Goal: Communication & Community: Participate in discussion

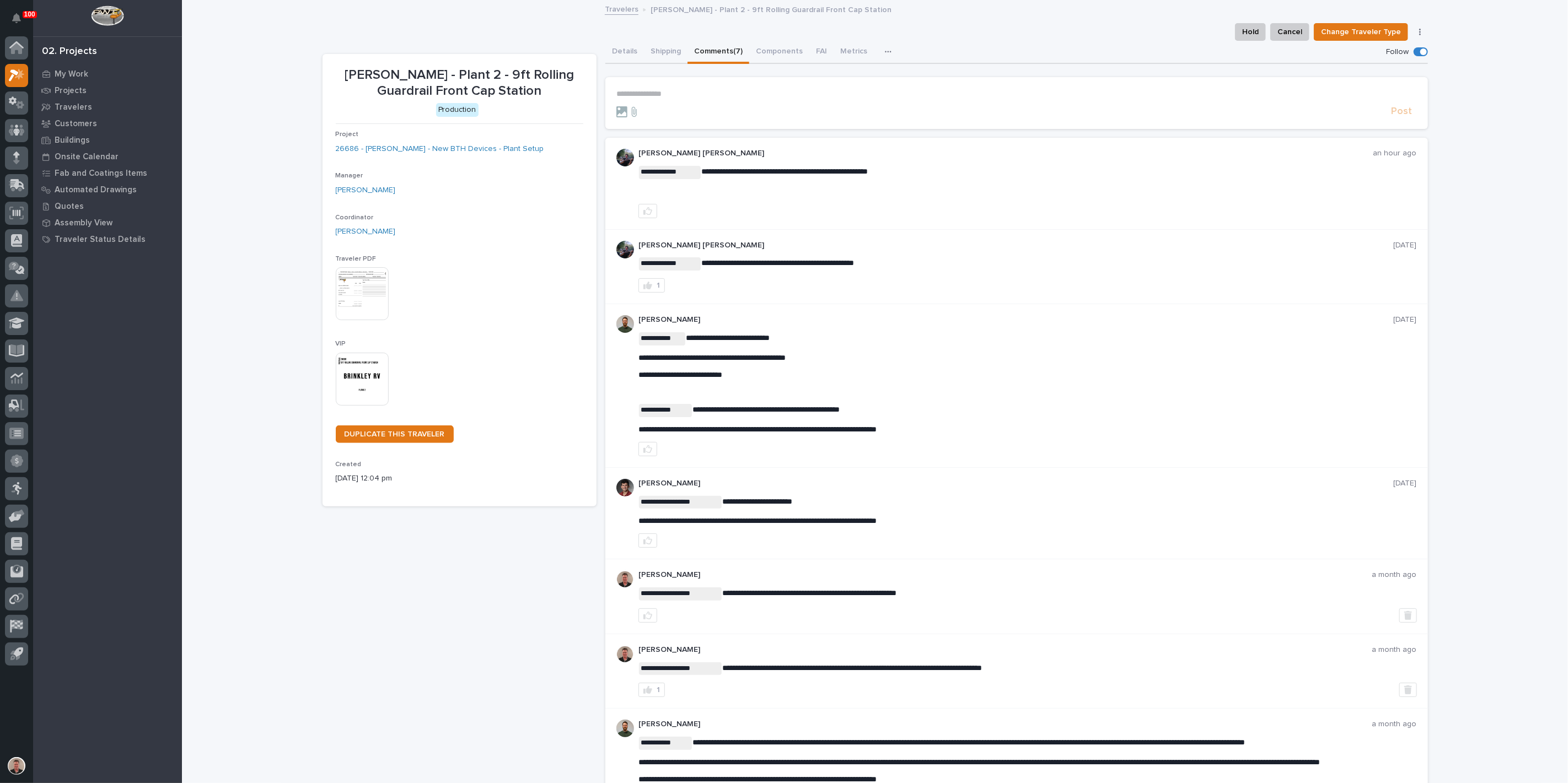
click at [649, 99] on p "**********" at bounding box center [1017, 94] width 800 height 9
click at [648, 127] on span "[PERSON_NAME] [PERSON_NAME]" at bounding box center [682, 126] width 126 height 8
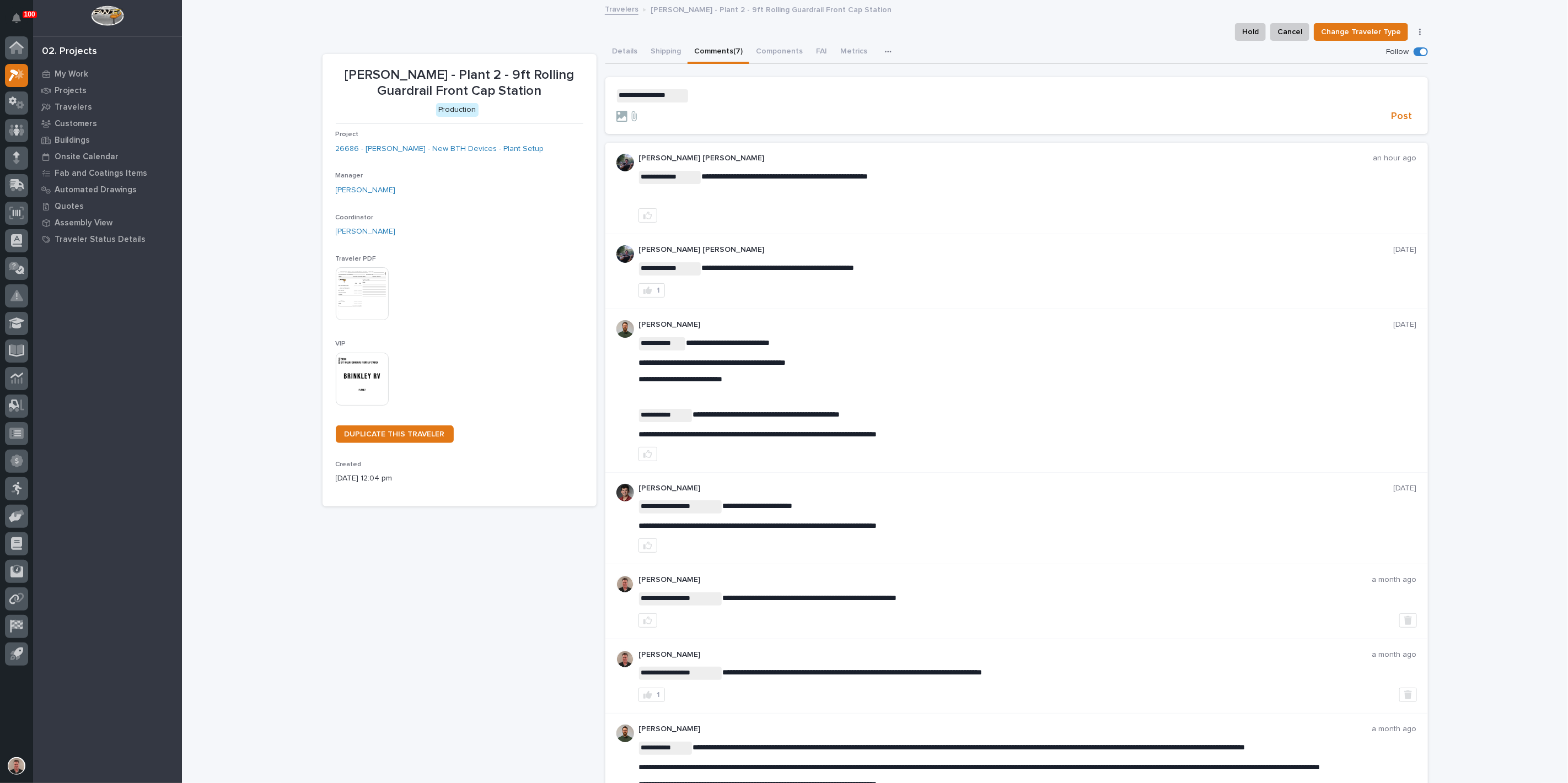
click at [706, 102] on p "**********" at bounding box center [1017, 96] width 800 height 13
click at [706, 125] on span "[PERSON_NAME]" at bounding box center [723, 127] width 61 height 8
click at [763, 102] on p "**********" at bounding box center [1017, 96] width 800 height 13
click at [1391, 123] on span "Post" at bounding box center [1402, 116] width 21 height 13
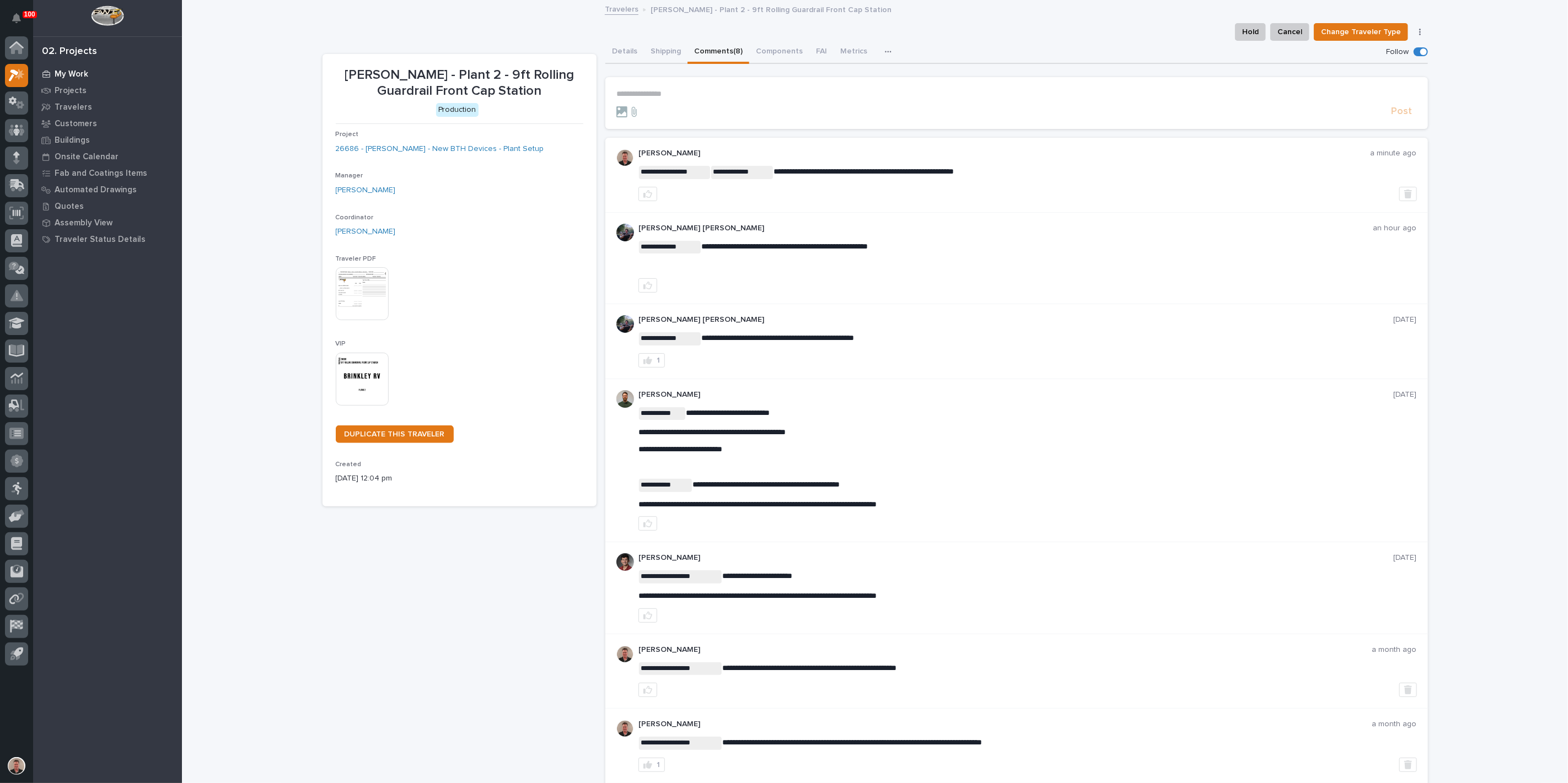
click at [81, 76] on p "My Work" at bounding box center [71, 74] width 33 height 10
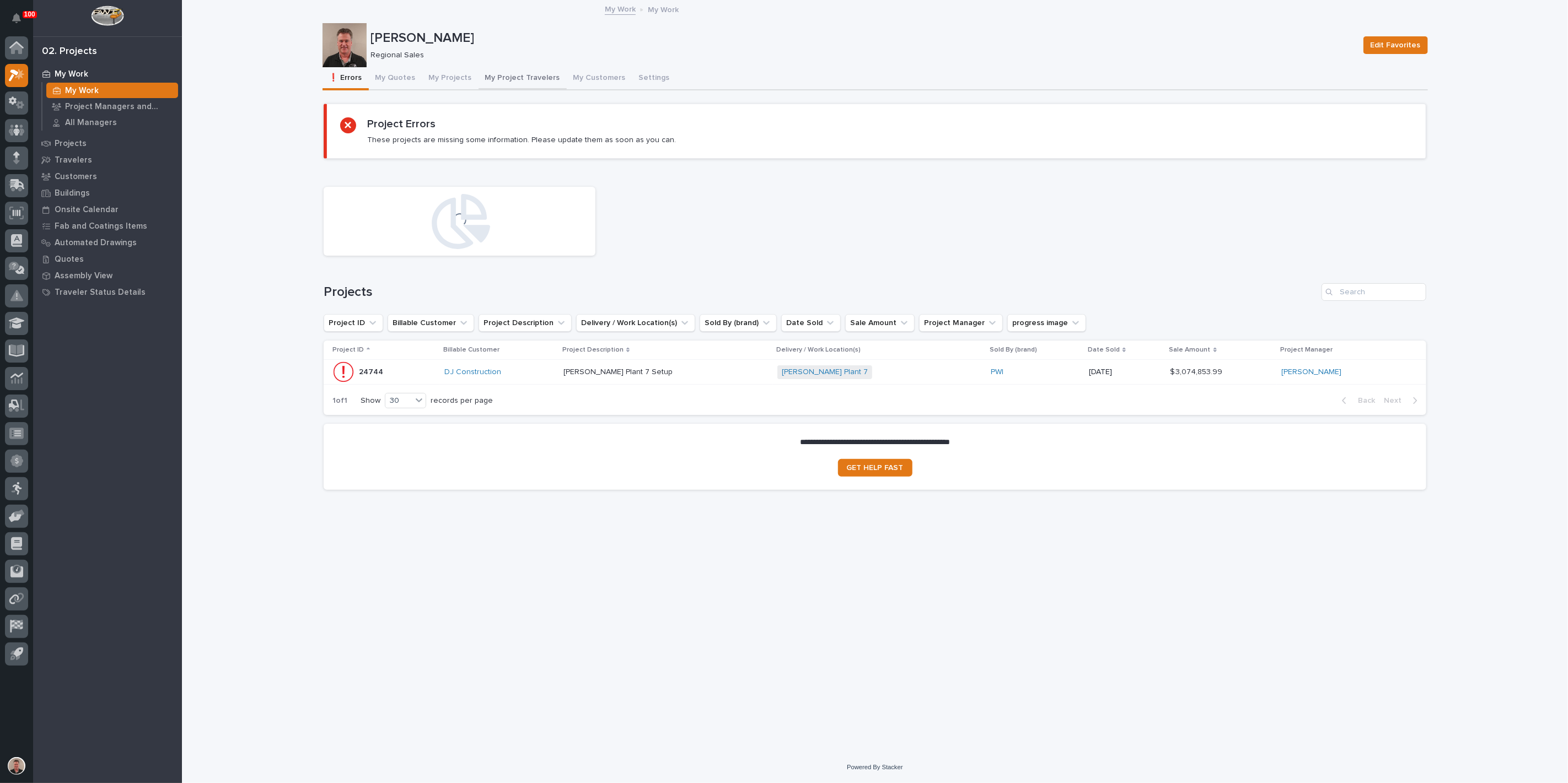
click at [542, 90] on button "My Project Travelers" at bounding box center [522, 79] width 88 height 23
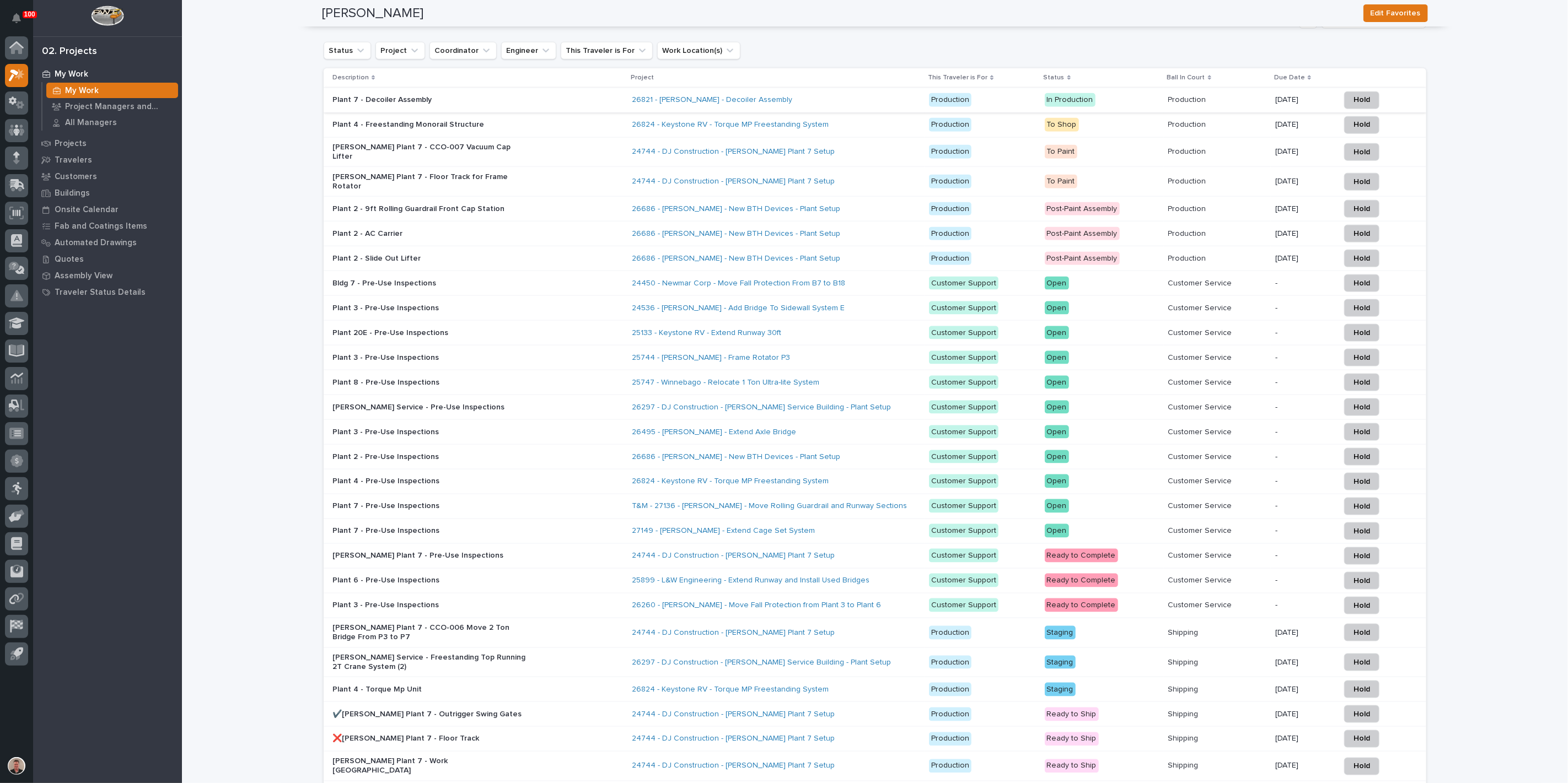
scroll to position [1040, 0]
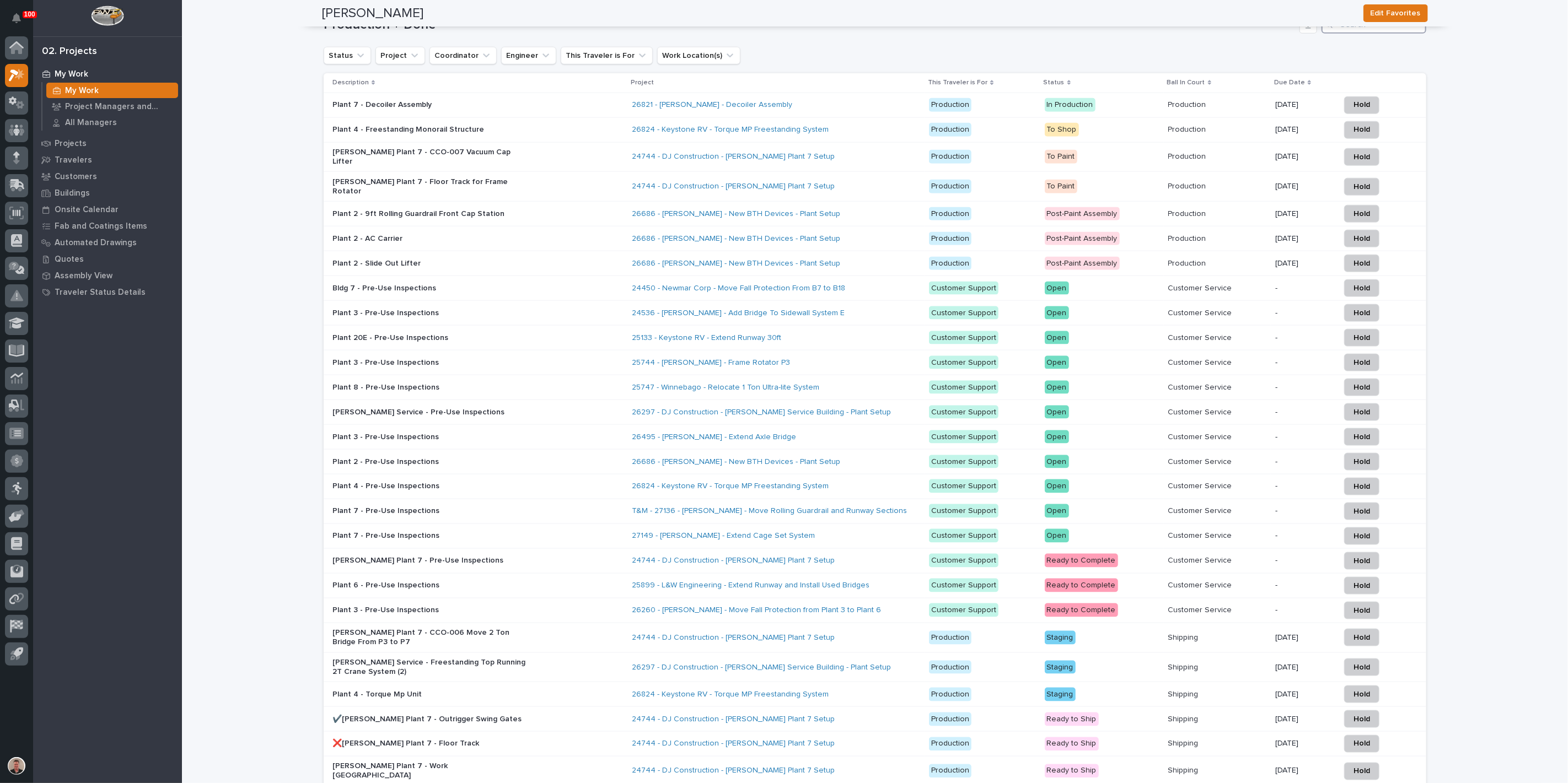
click at [1362, 33] on input "Search" at bounding box center [1374, 24] width 105 height 18
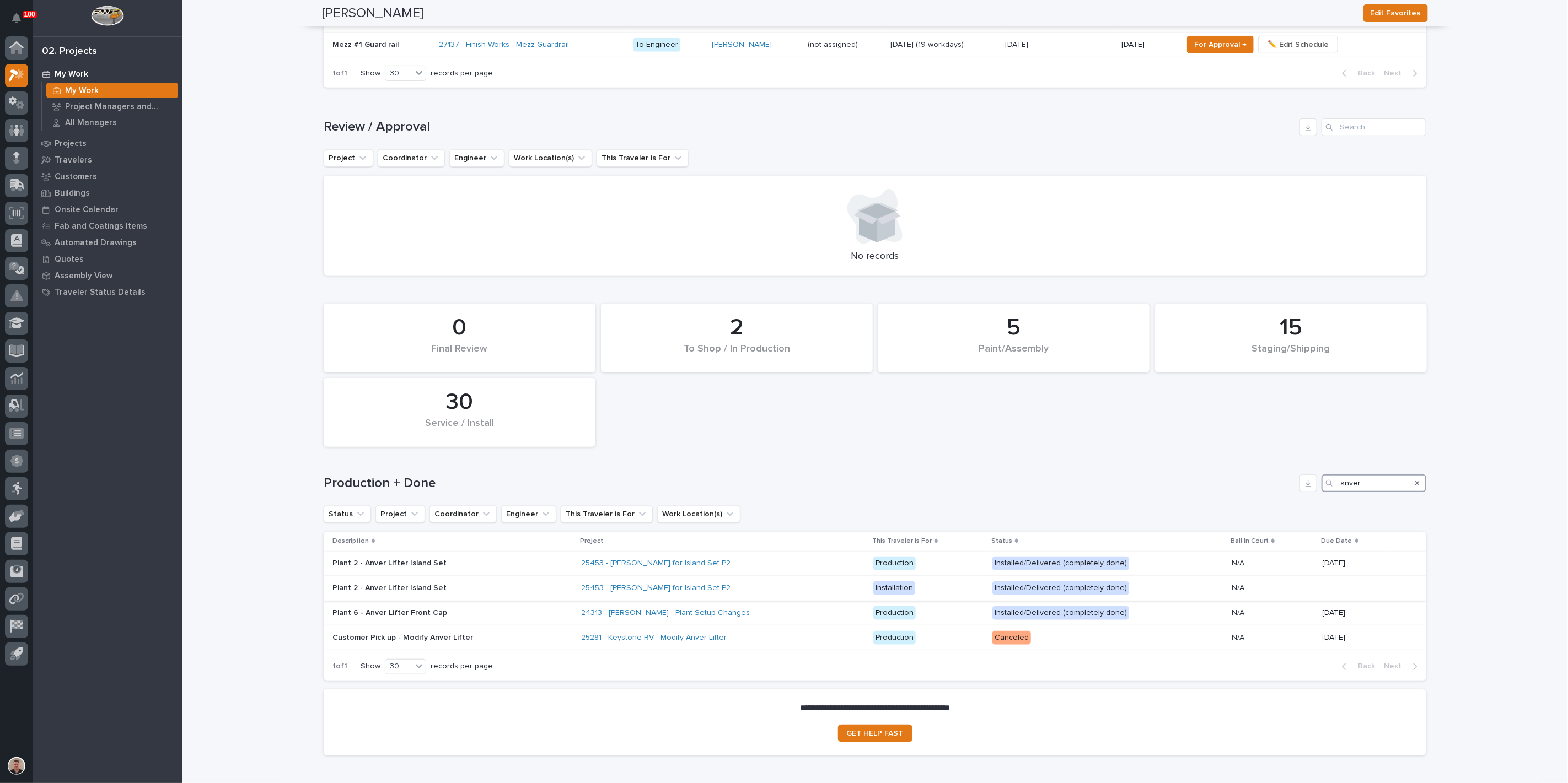
scroll to position [581, 0]
type input "anver"
click at [1367, 137] on input "Search" at bounding box center [1374, 128] width 105 height 18
click at [1415, 488] on icon "Search" at bounding box center [1417, 484] width 4 height 7
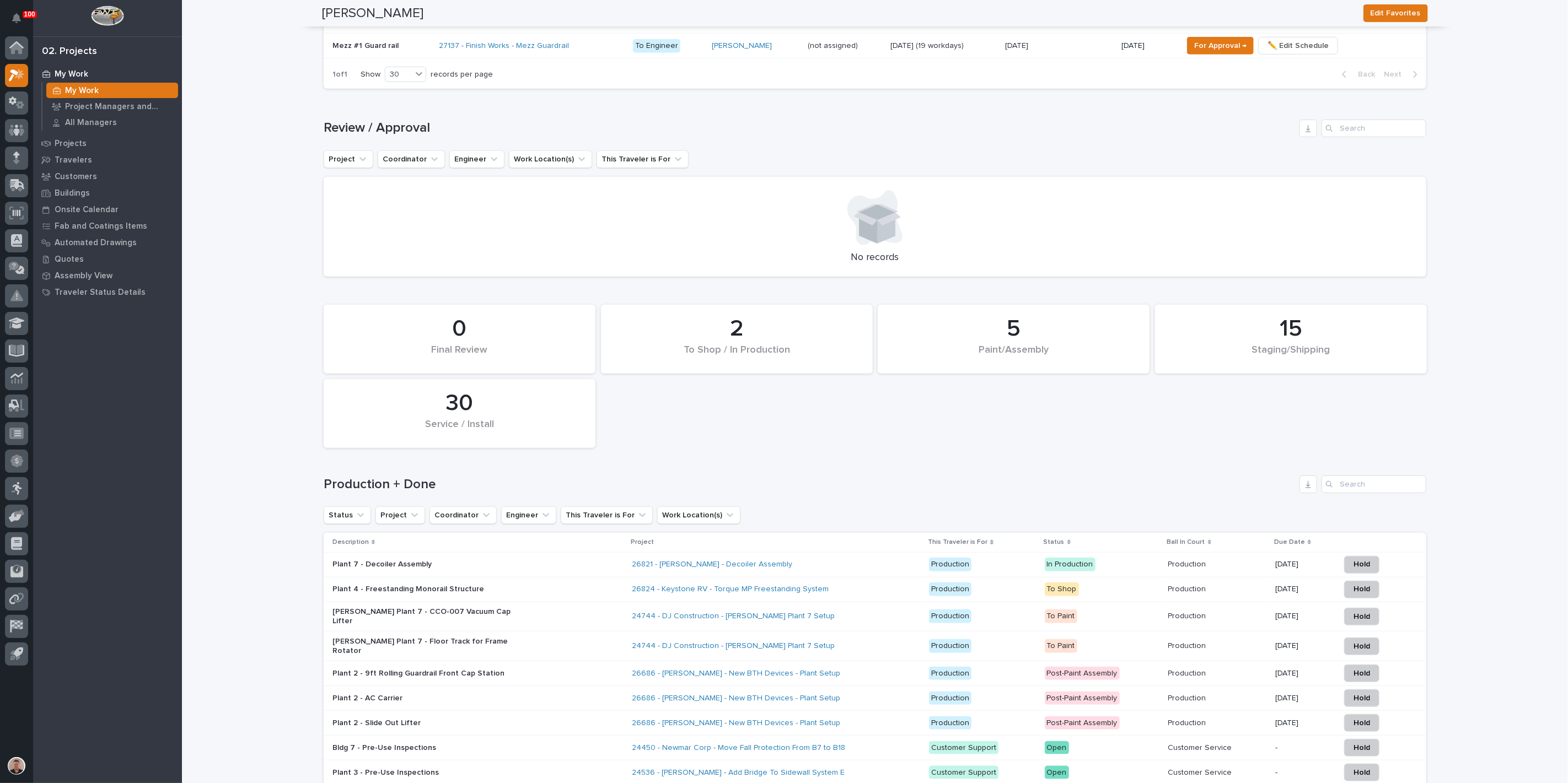
scroll to position [995, 0]
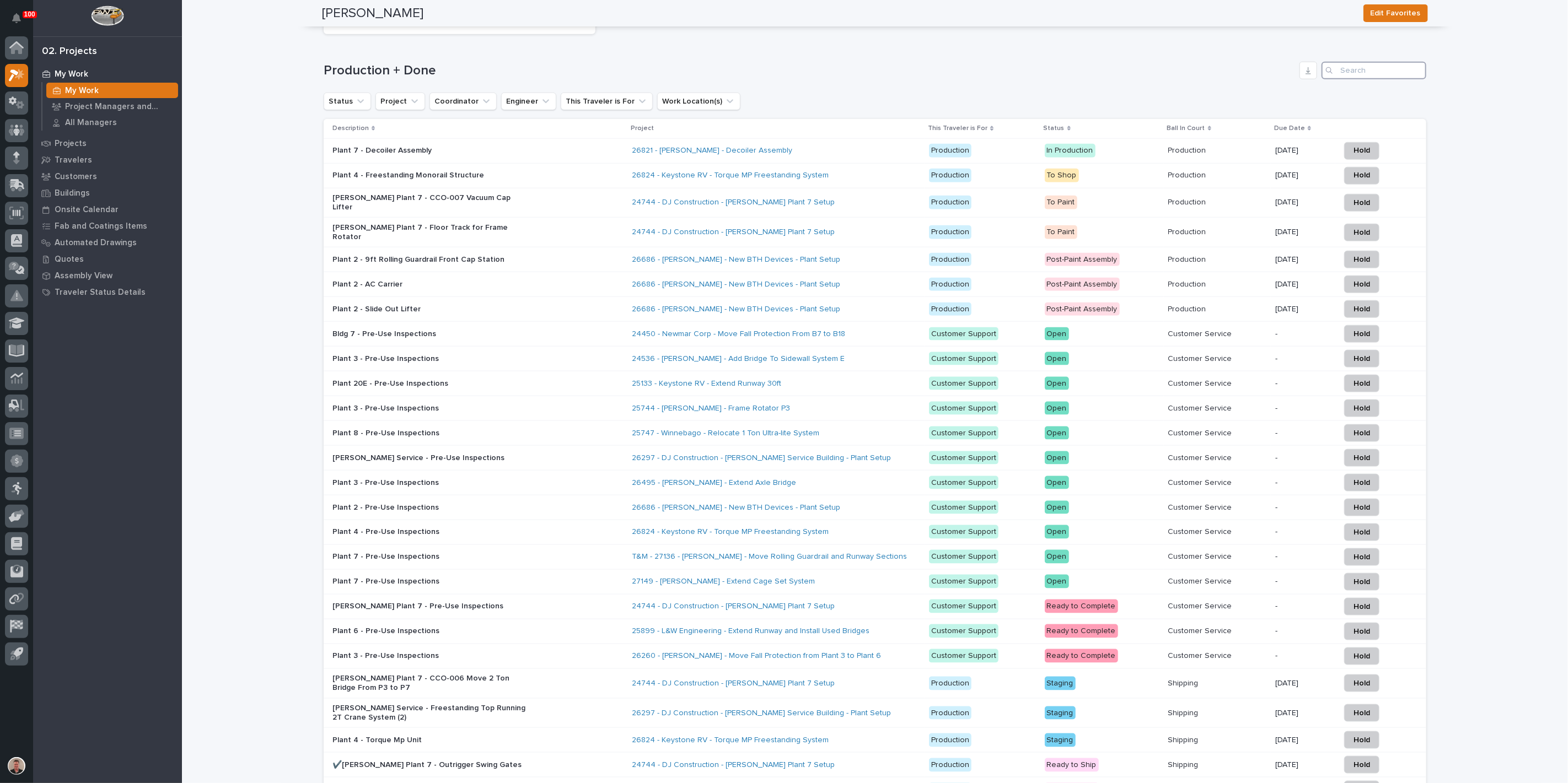
click at [1363, 79] on input "Search" at bounding box center [1374, 70] width 105 height 18
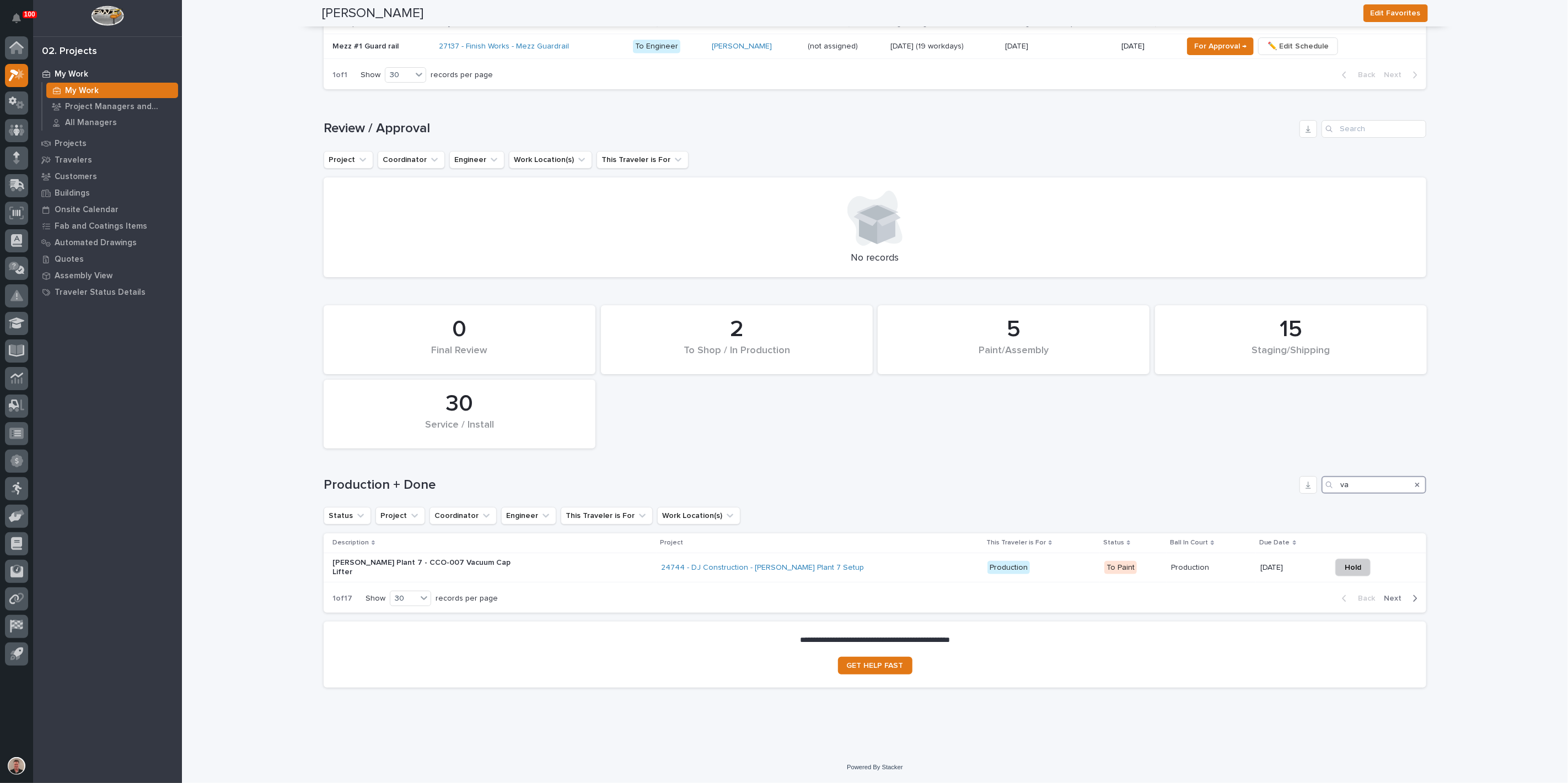
scroll to position [538, 0]
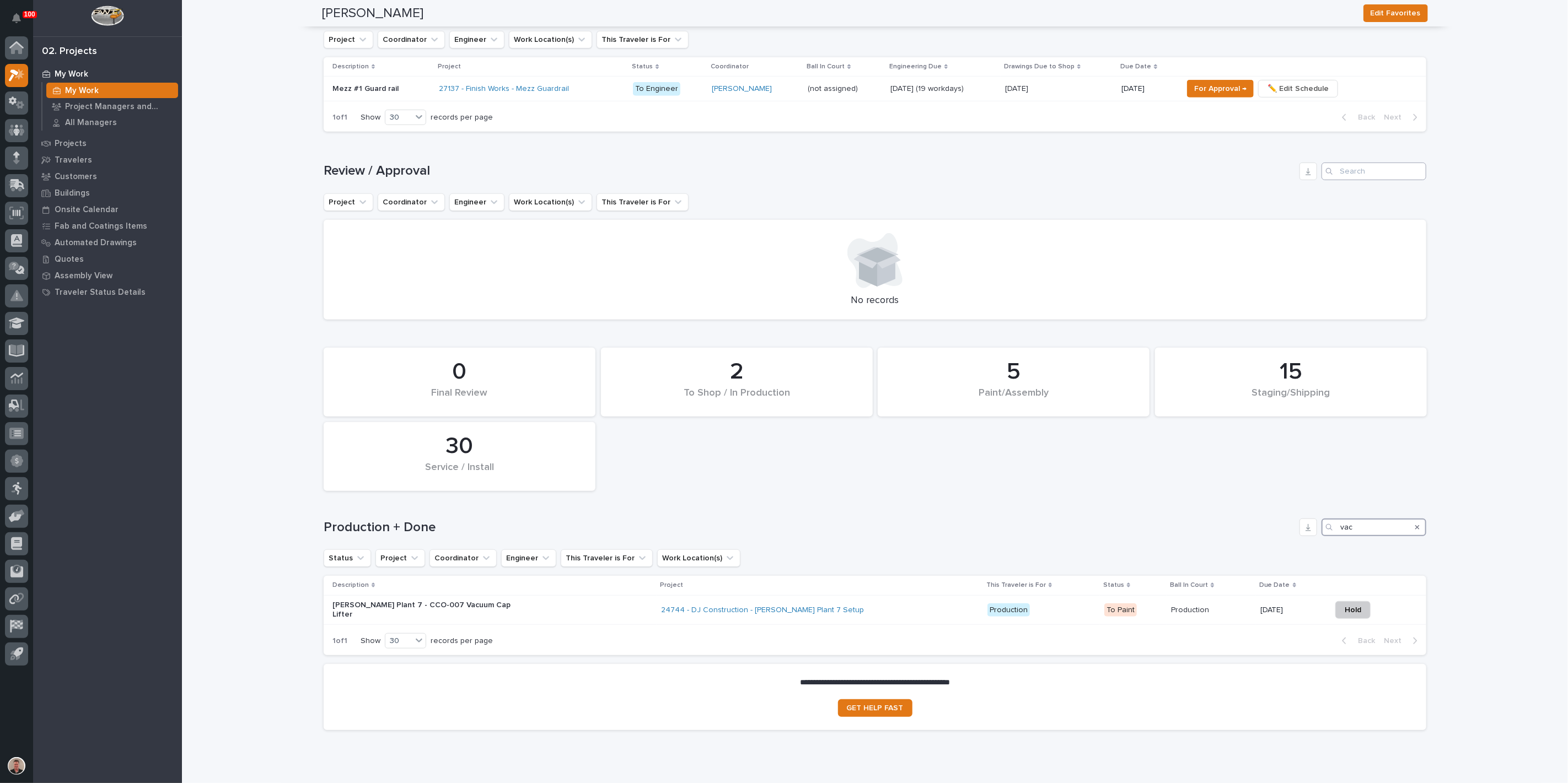
type input "vac"
click at [1345, 180] on input "Search" at bounding box center [1374, 171] width 105 height 18
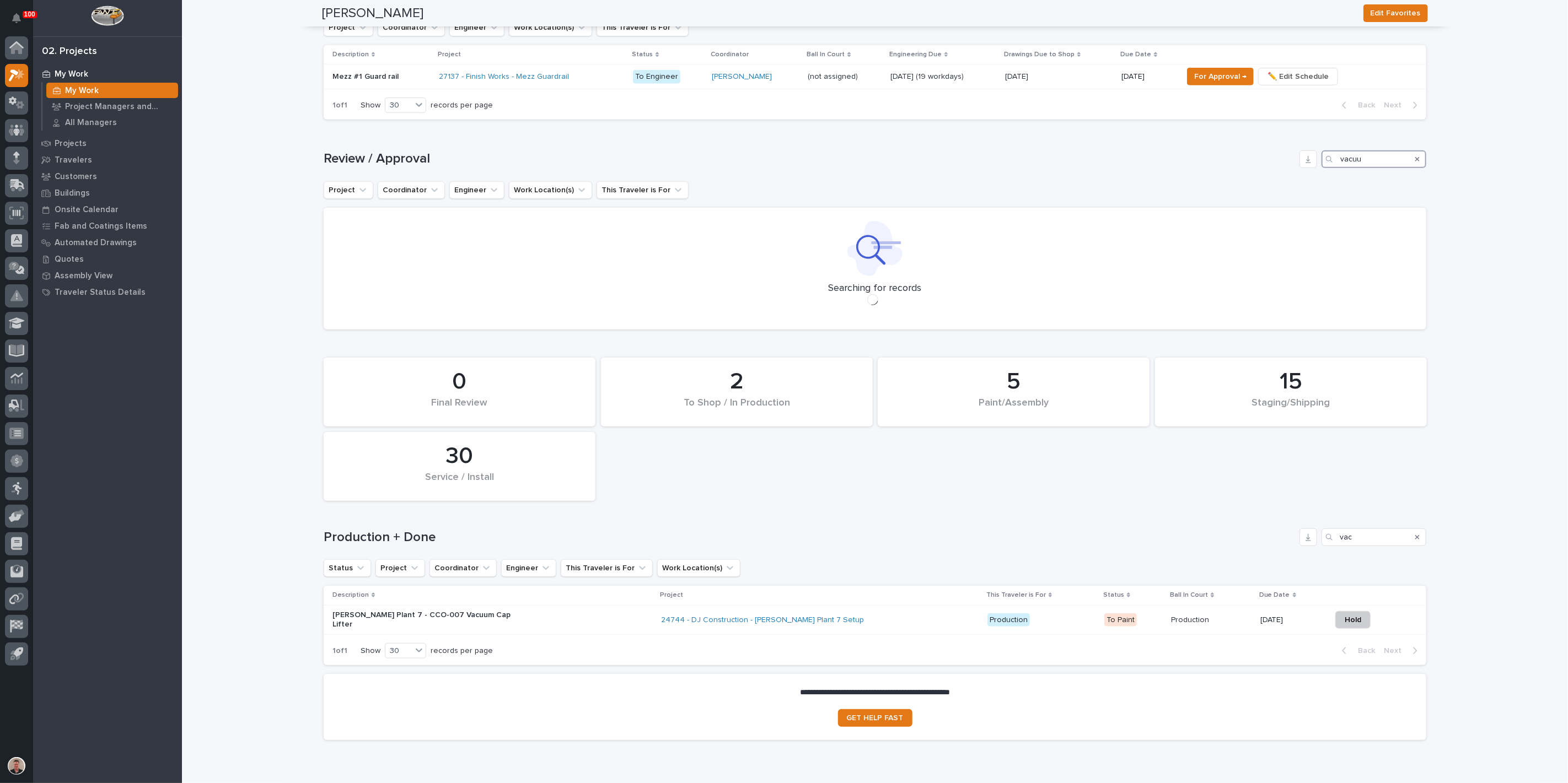
scroll to position [554, 0]
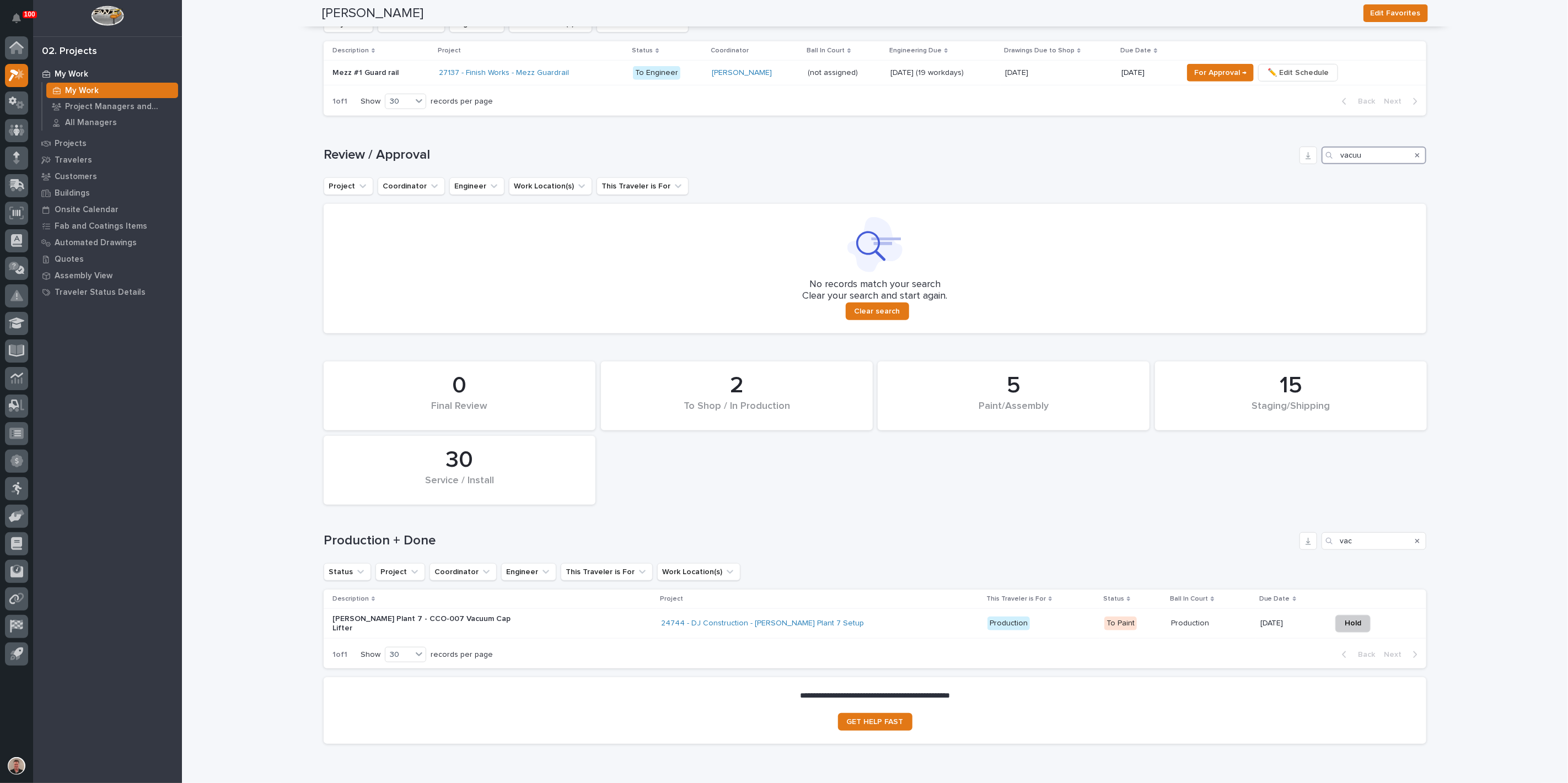
type input "vacuu"
click at [1415, 159] on icon "Search" at bounding box center [1417, 155] width 4 height 7
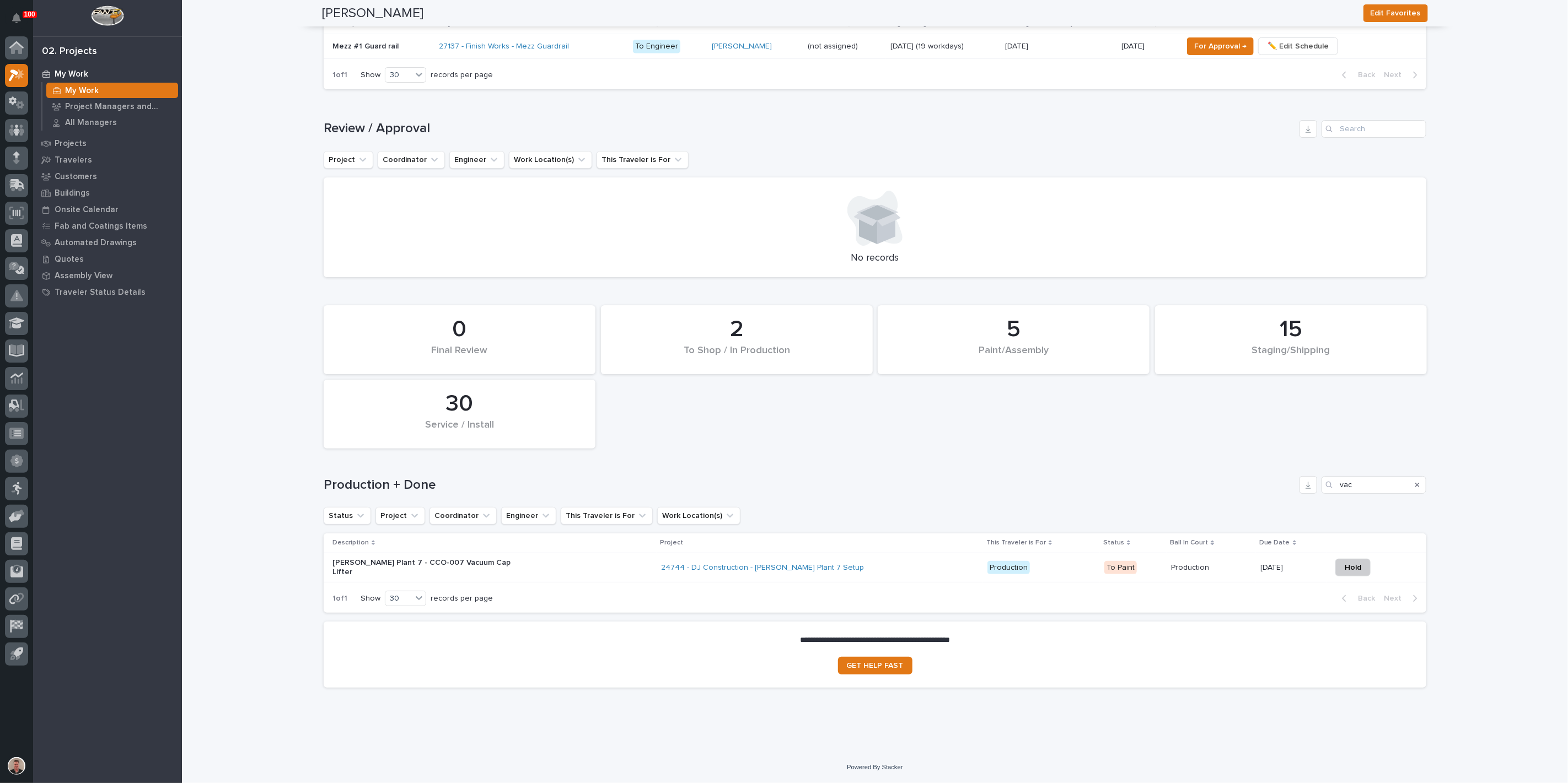
scroll to position [801, 0]
click at [889, 559] on div "24744 - DJ Construction - [PERSON_NAME] Plant 7 Setup" at bounding box center [820, 568] width 318 height 18
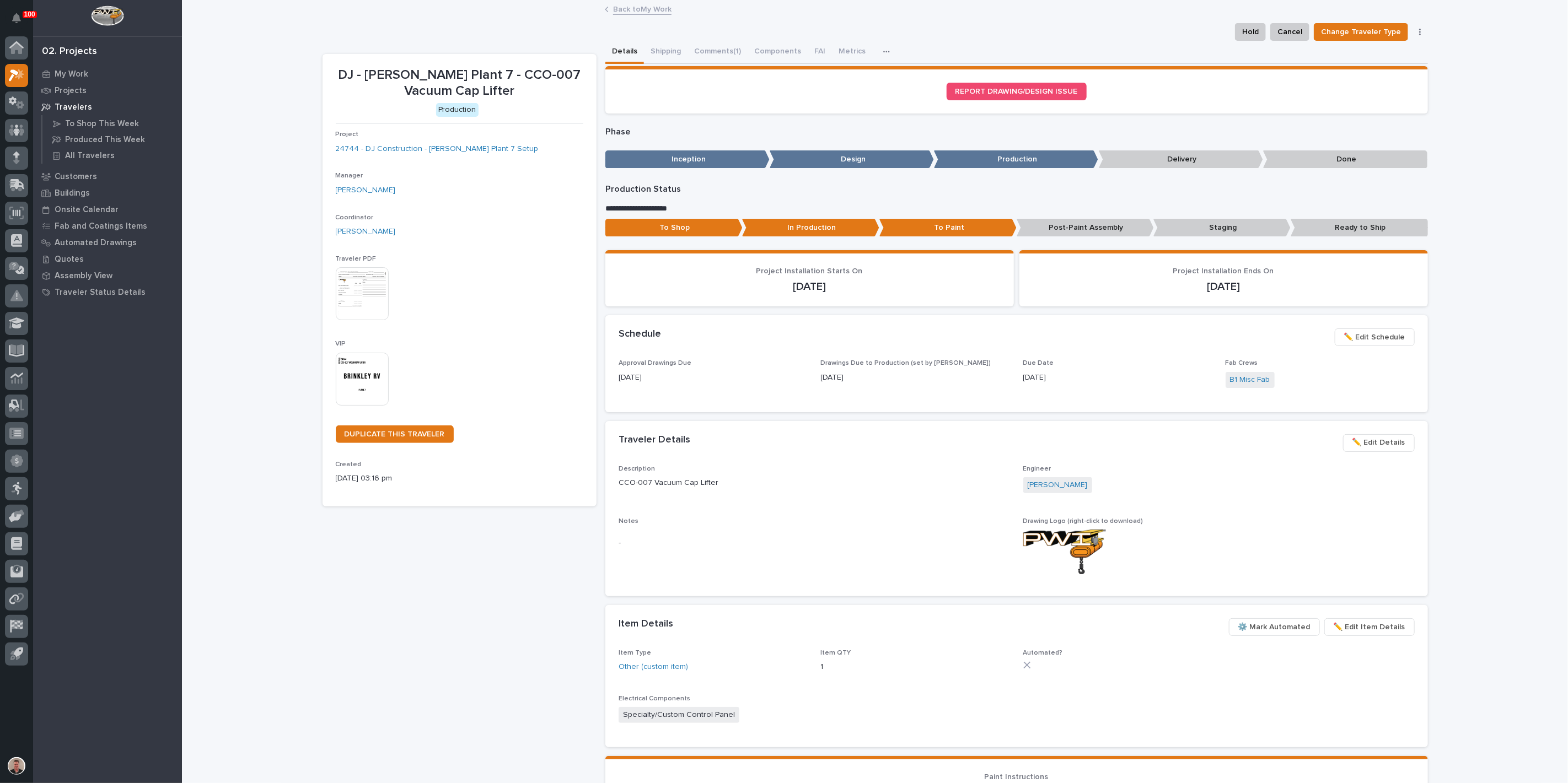
click at [641, 10] on link "Back to My Work" at bounding box center [642, 9] width 58 height 13
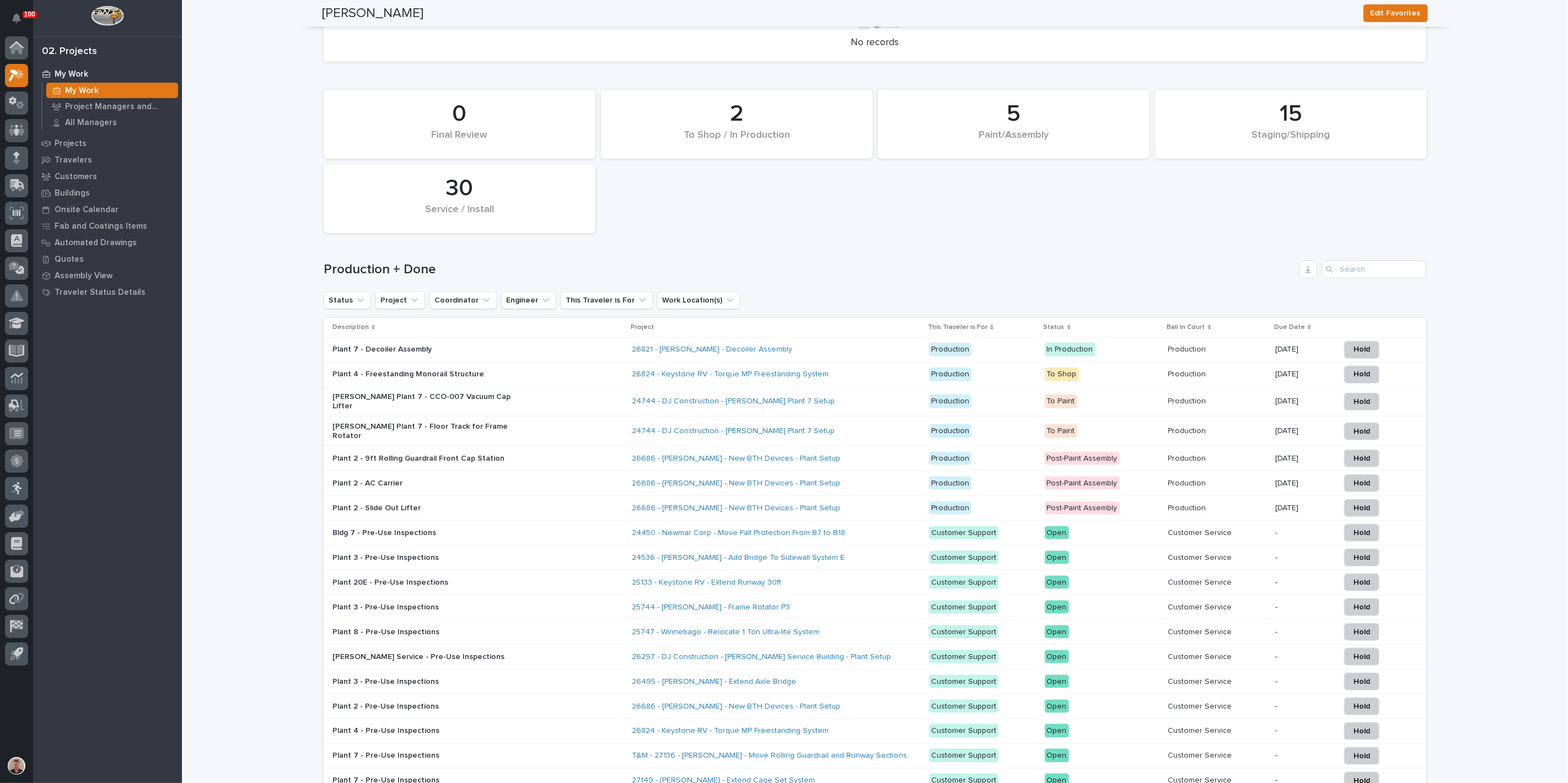
scroll to position [857, 0]
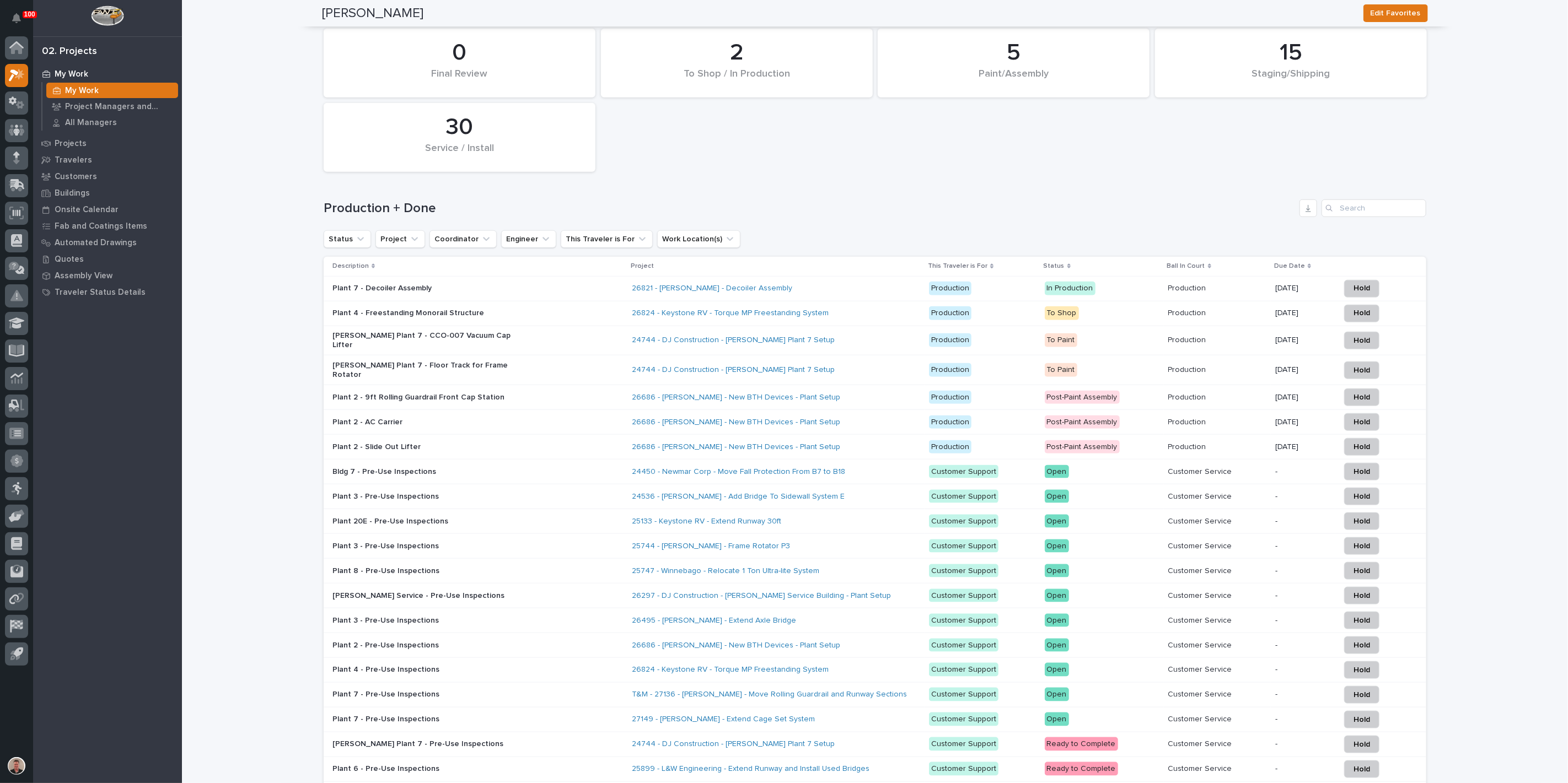
click at [565, 354] on div "[PERSON_NAME] Plant 7 - CCO-007 Vacuum Cap Lifter" at bounding box center [477, 340] width 290 height 27
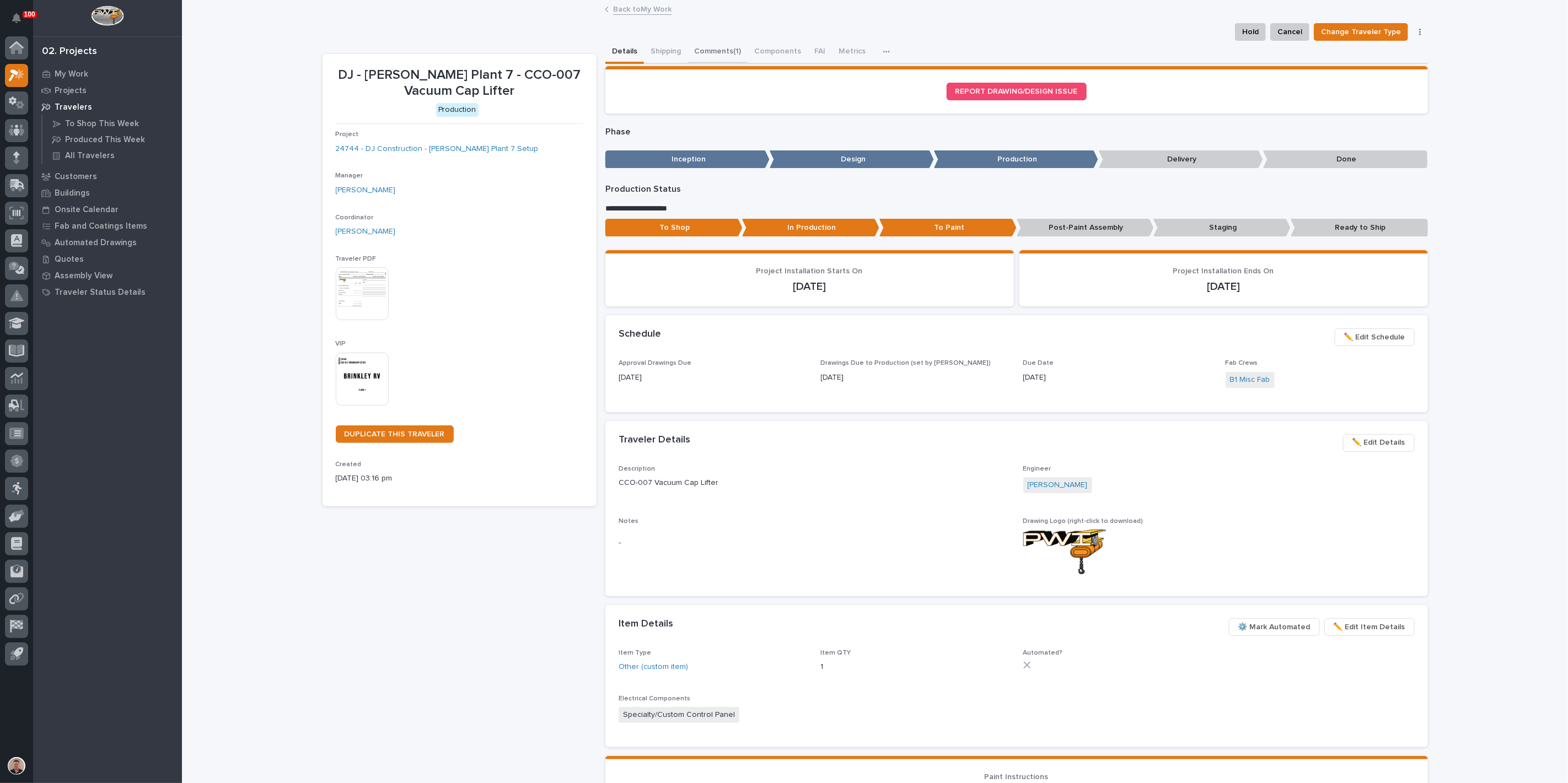
click at [734, 53] on button "Comments (1)" at bounding box center [717, 52] width 60 height 23
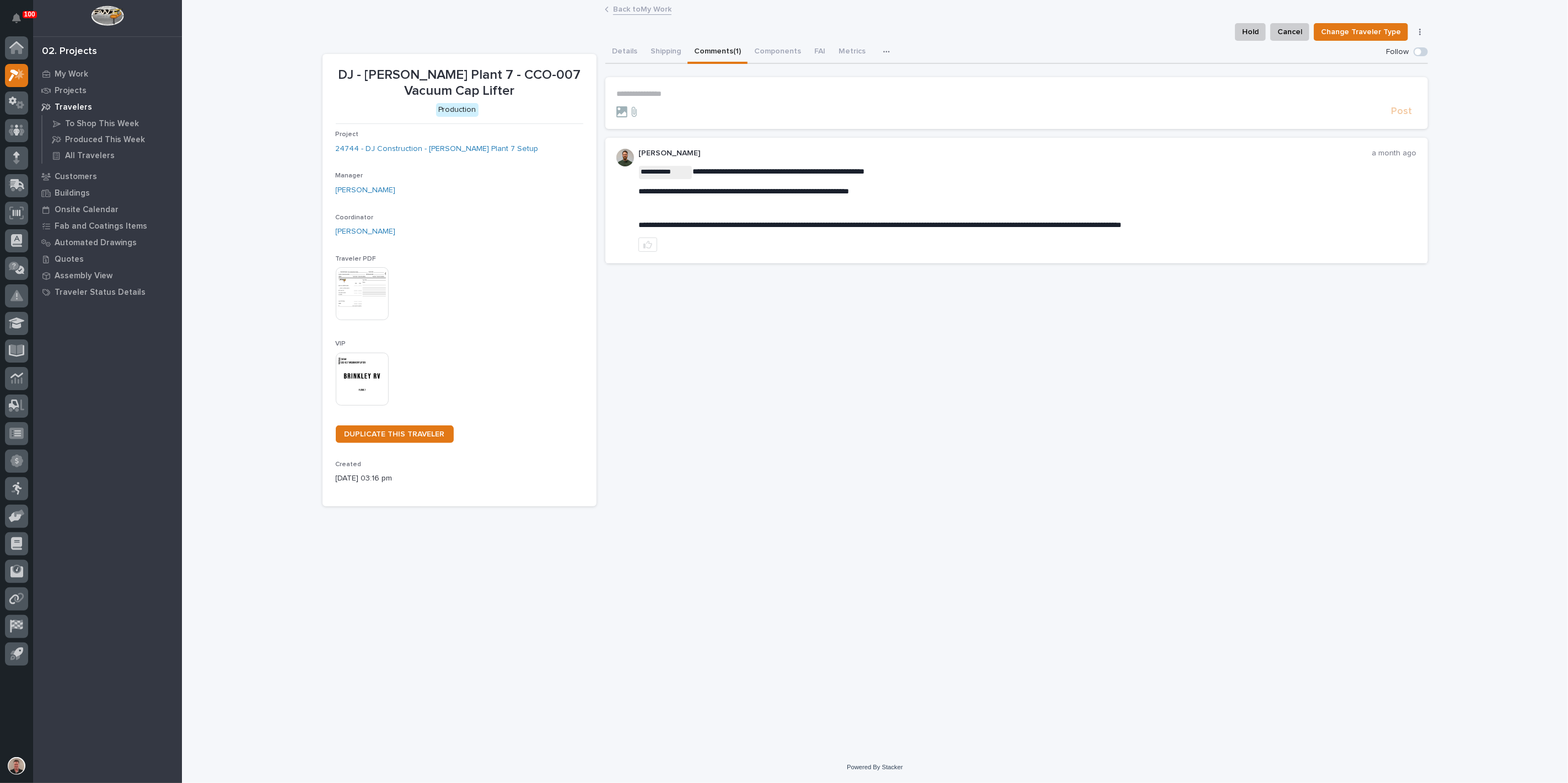
click at [674, 99] on p "**********" at bounding box center [1017, 94] width 800 height 9
click at [670, 126] on span "[PERSON_NAME]" at bounding box center [654, 126] width 61 height 8
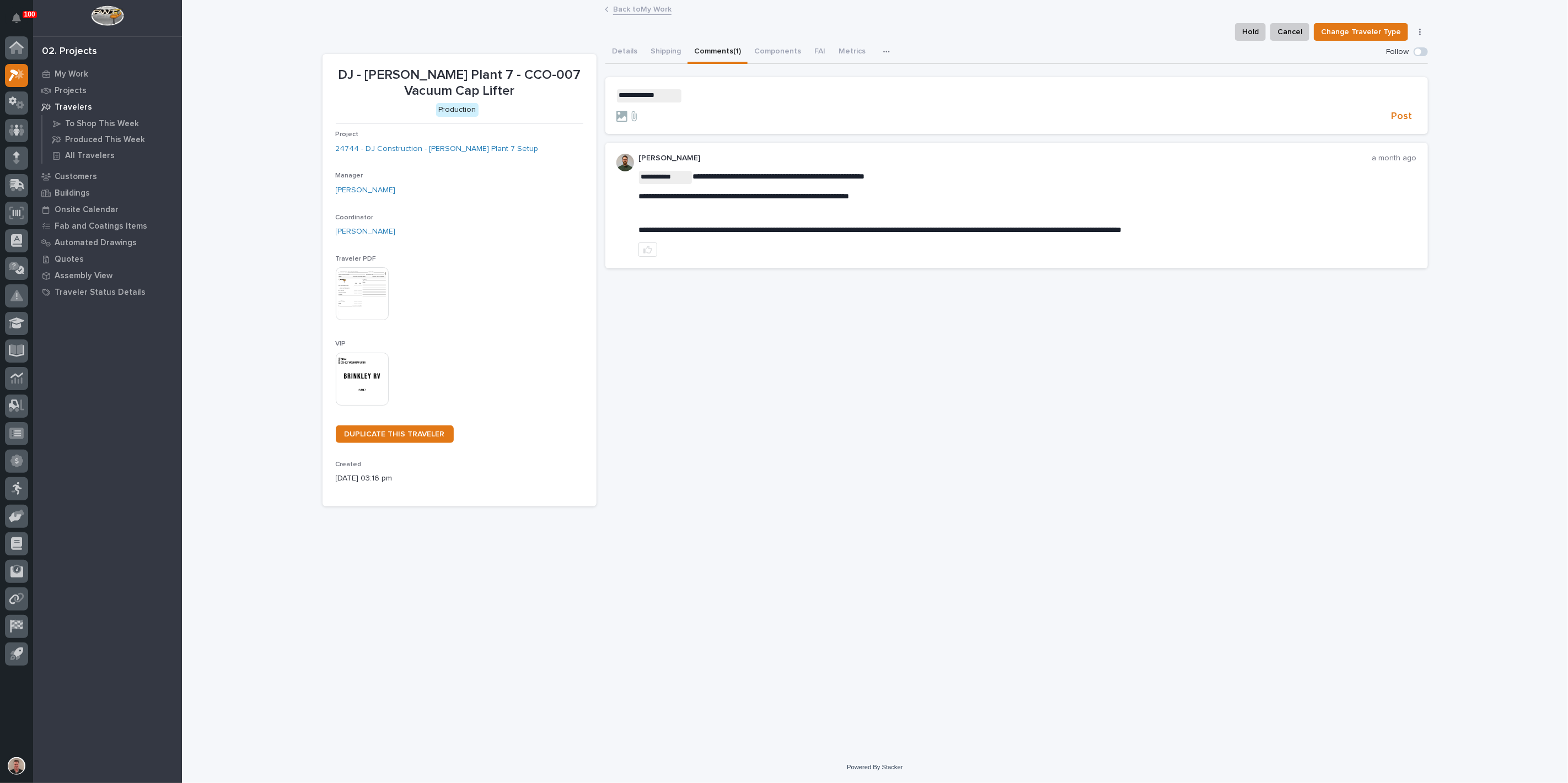
click at [702, 102] on p "**********" at bounding box center [1017, 96] width 800 height 13
click at [705, 124] on span "[PERSON_NAME]" at bounding box center [720, 127] width 61 height 8
click at [793, 102] on p "**********" at bounding box center [1017, 96] width 800 height 13
click at [808, 122] on button "[PERSON_NAME] [PERSON_NAME]" at bounding box center [835, 127] width 129 height 11
click at [861, 102] on p "**********" at bounding box center [1017, 96] width 800 height 13
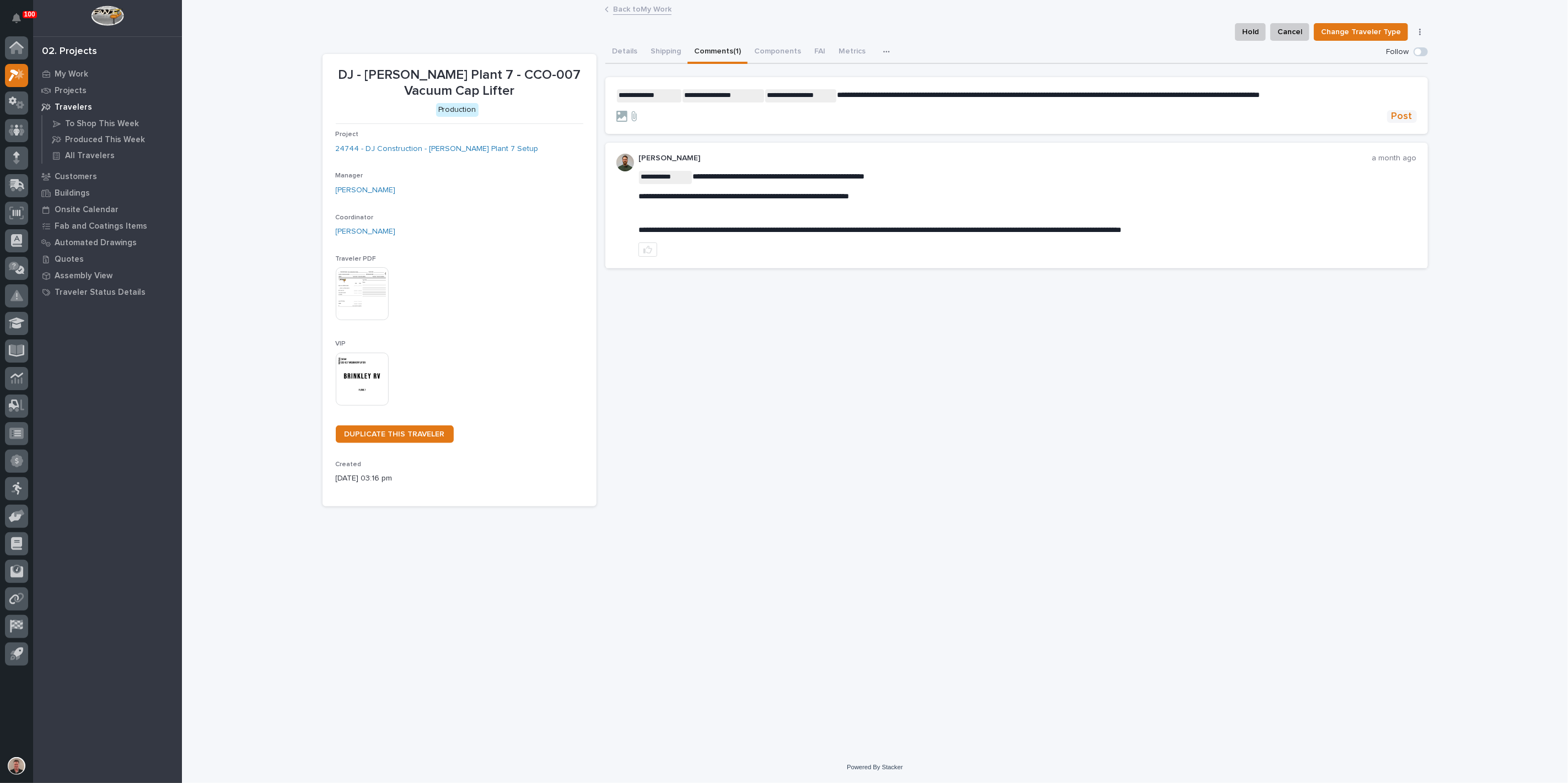
click at [1391, 123] on span "Post" at bounding box center [1402, 116] width 21 height 13
